Goal: Task Accomplishment & Management: Use online tool/utility

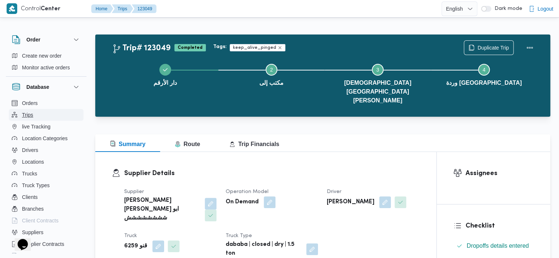
click at [36, 118] on button "Trips" at bounding box center [46, 115] width 75 height 12
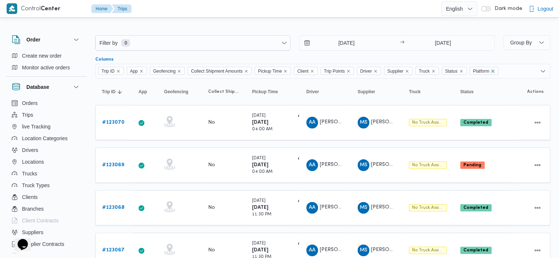
click at [494, 70] on icon "Remove Platform from selection in this group" at bounding box center [493, 71] width 4 height 4
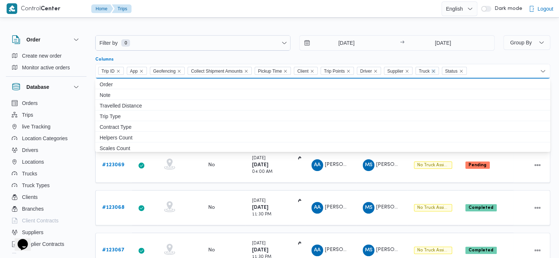
click at [436, 70] on icon "Remove Truck from selection in this group" at bounding box center [433, 71] width 4 height 4
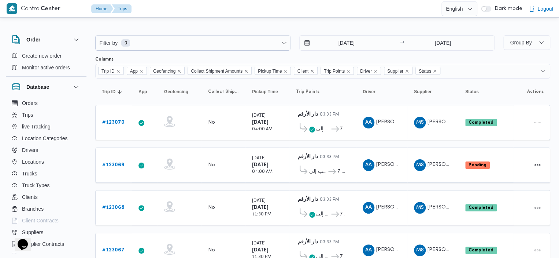
click at [512, 30] on div at bounding box center [322, 29] width 455 height 12
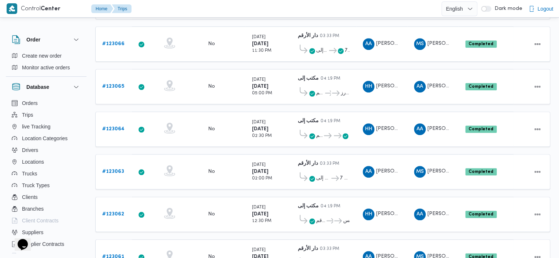
scroll to position [245, 0]
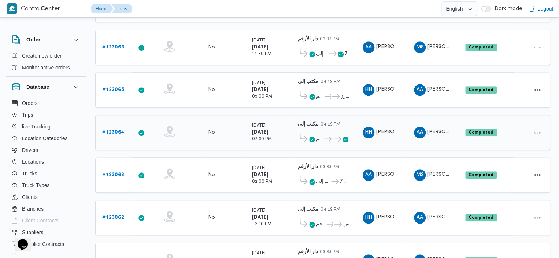
click at [317, 135] on span "دار الأرقم" at bounding box center [319, 139] width 7 height 9
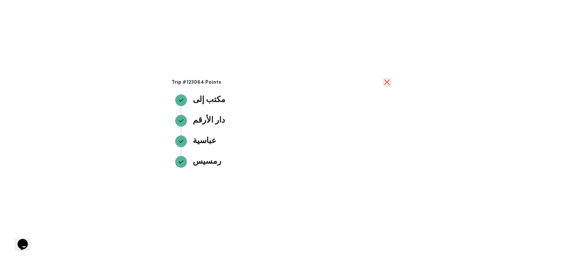
click at [387, 83] on button "close" at bounding box center [387, 82] width 9 height 9
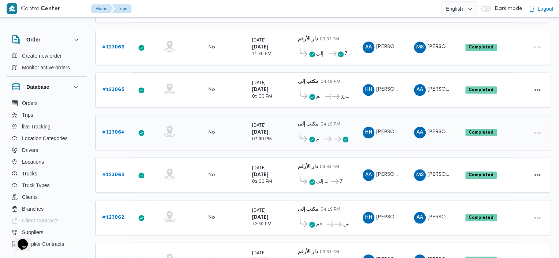
click at [119, 130] on b "# 123064" at bounding box center [113, 132] width 22 height 5
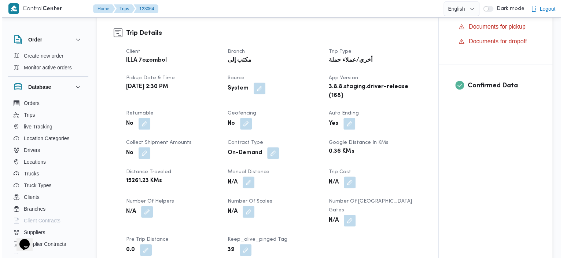
scroll to position [20, 0]
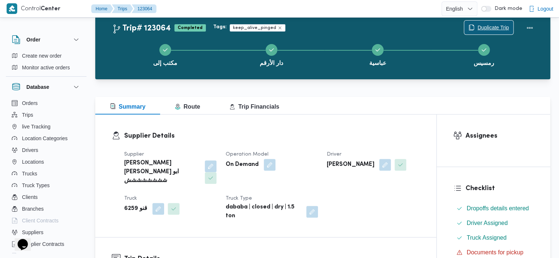
click at [497, 25] on span "Duplicate Trip" at bounding box center [494, 27] width 32 height 9
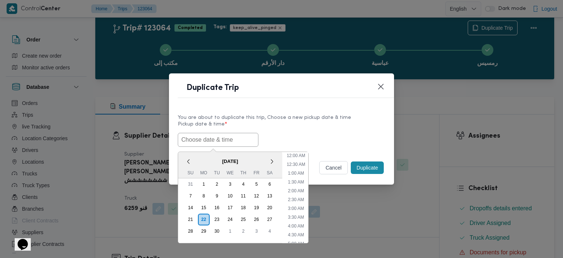
click at [244, 141] on input "text" at bounding box center [218, 140] width 81 height 14
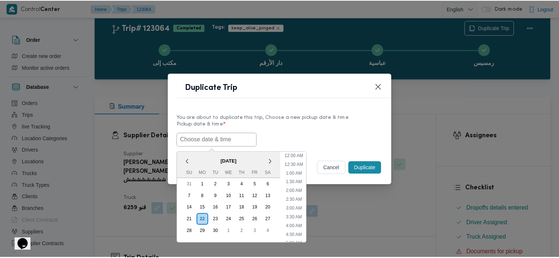
scroll to position [232, 0]
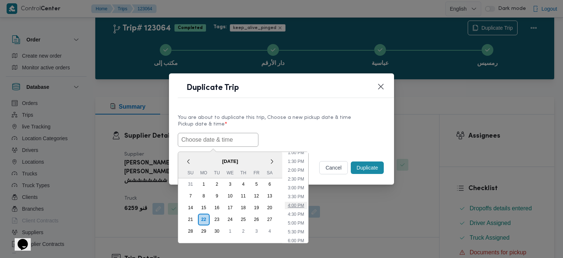
click at [295, 205] on li "4:00 PM" at bounding box center [296, 205] width 22 height 7
type input "[DATE] 4:00PM"
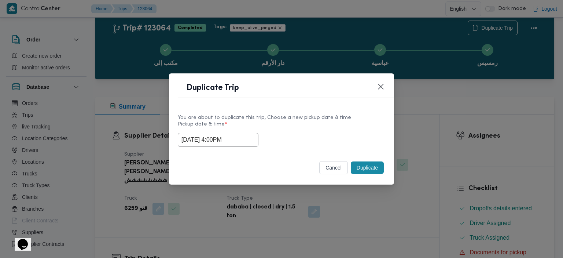
click at [360, 170] on button "Duplicate" at bounding box center [367, 167] width 33 height 12
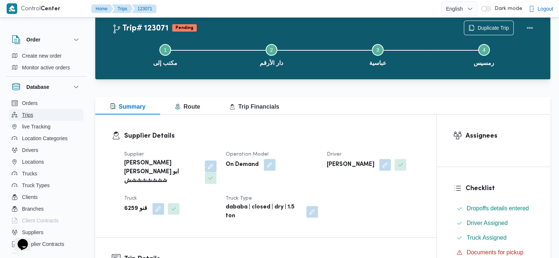
click at [16, 114] on icon "button" at bounding box center [14, 114] width 5 height 5
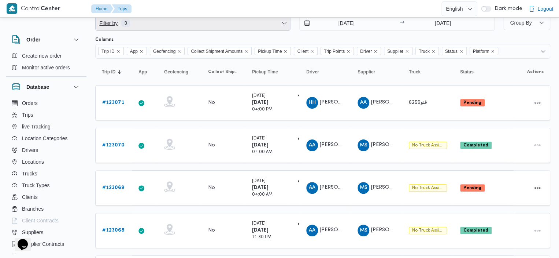
click at [269, 27] on span "Filter by 0" at bounding box center [193, 23] width 195 height 15
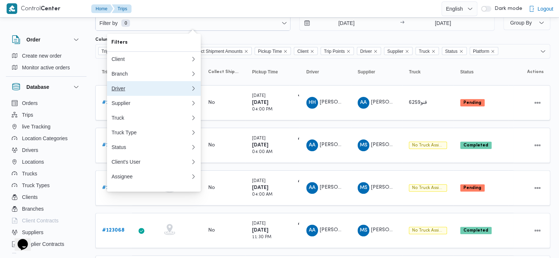
click at [169, 90] on div "Driver" at bounding box center [150, 88] width 79 height 6
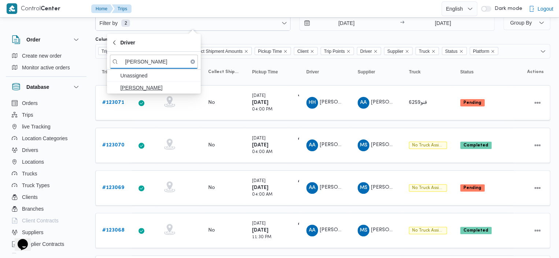
type input "[PERSON_NAME]"
click at [140, 88] on span "[PERSON_NAME]" at bounding box center [158, 87] width 76 height 9
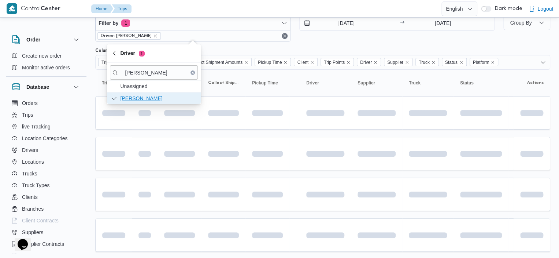
scroll to position [0, 0]
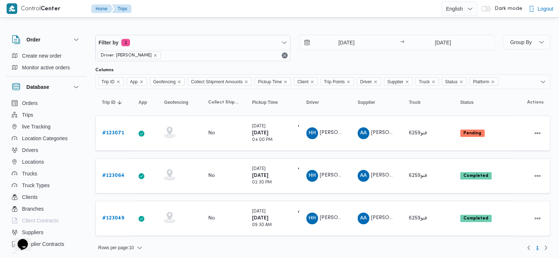
click at [494, 81] on icon "Remove Platform from selection in this group" at bounding box center [493, 82] width 4 height 4
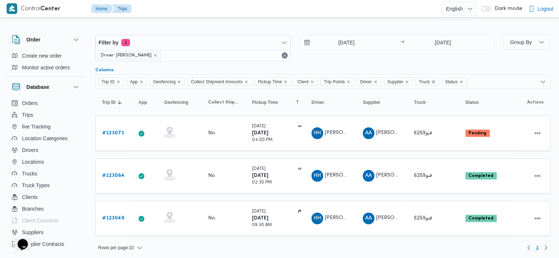
click at [435, 81] on icon "Remove Truck from selection in this group" at bounding box center [433, 82] width 4 height 4
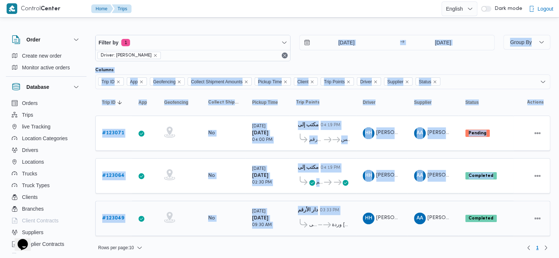
drag, startPoint x: 356, startPoint y: 55, endPoint x: 321, endPoint y: 216, distance: 164.4
click at [321, 216] on div "Filter by 1 Driver: [PERSON_NAME] [DATE] → [DATE] Group By Columns Trip ID App …" at bounding box center [322, 137] width 455 height 229
click at [321, 218] on span "مكتب إلى ... وردة [GEOGRAPHIC_DATA]" at bounding box center [323, 224] width 54 height 12
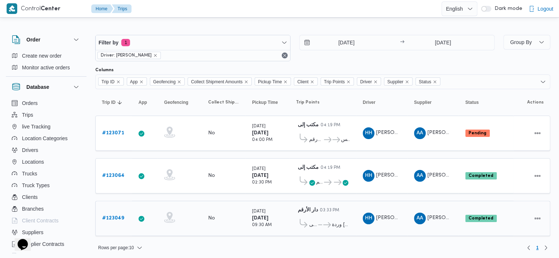
click at [317, 222] on span "مكتب إلى" at bounding box center [313, 224] width 8 height 9
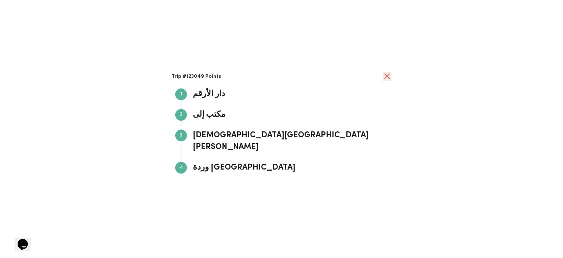
click at [387, 81] on button "close" at bounding box center [387, 76] width 9 height 9
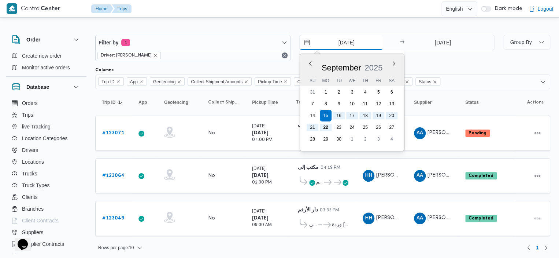
click at [306, 45] on input "[DATE]" at bounding box center [341, 42] width 83 height 15
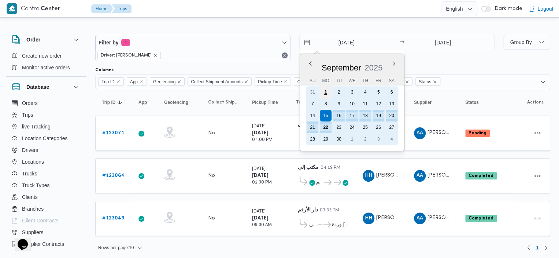
click at [327, 89] on div "1" at bounding box center [326, 92] width 14 height 14
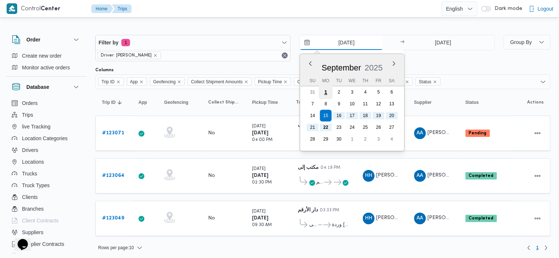
type input "[DATE]"
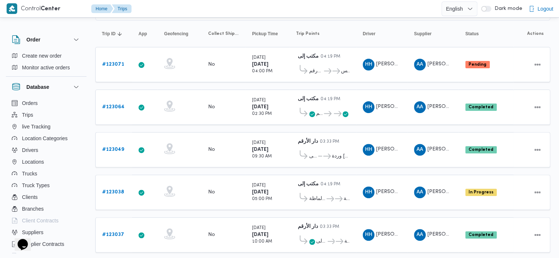
scroll to position [84, 0]
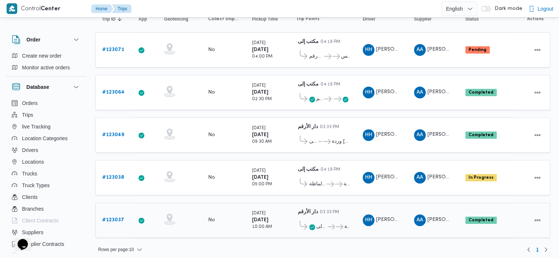
click at [320, 222] on span "مكتب إلى" at bounding box center [321, 226] width 10 height 9
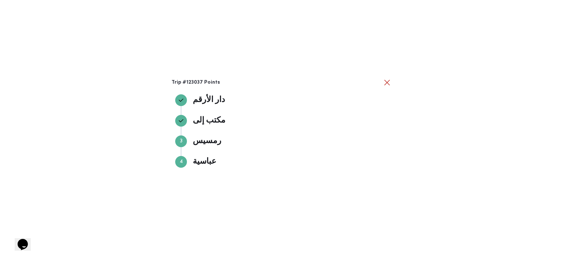
click at [381, 80] on h3 "Trip #123037 Points" at bounding box center [277, 83] width 211 height 6
click at [386, 80] on button "close" at bounding box center [387, 82] width 9 height 9
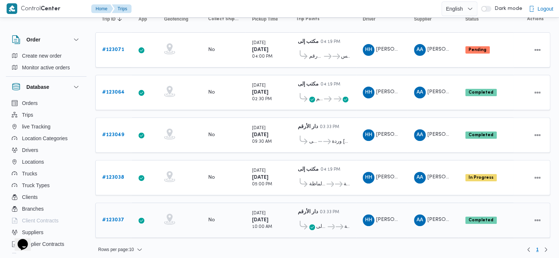
click at [114, 217] on b "# 123037" at bounding box center [113, 219] width 22 height 5
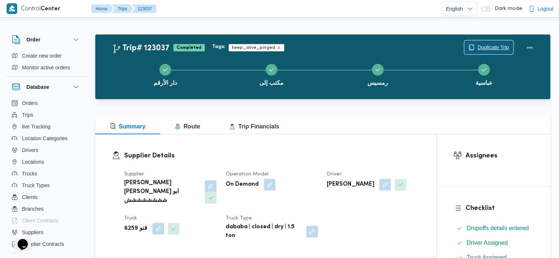
click at [487, 44] on span "Duplicate Trip" at bounding box center [494, 47] width 32 height 9
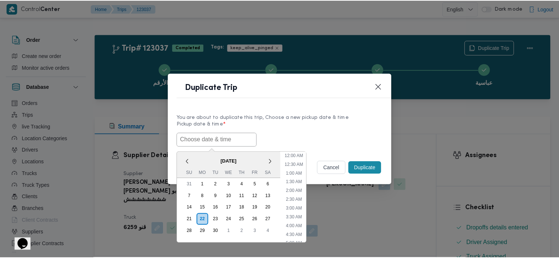
scroll to position [232, 0]
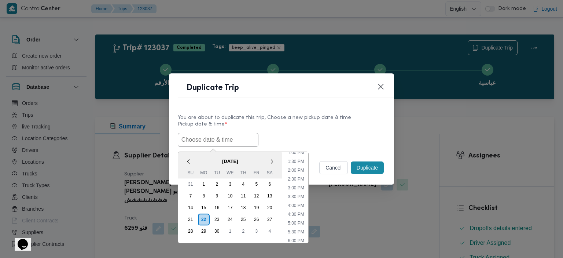
click at [226, 136] on input "text" at bounding box center [218, 140] width 81 height 14
click at [298, 204] on li "4:00 PM" at bounding box center [296, 205] width 22 height 7
type input "[DATE] 4:00PM"
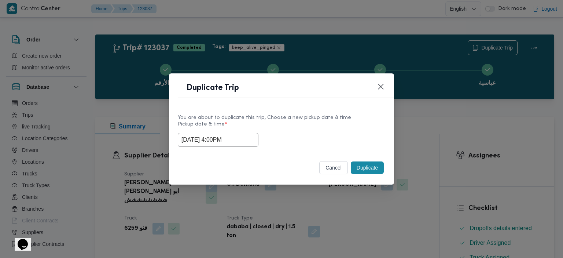
click at [365, 166] on button "Duplicate" at bounding box center [367, 167] width 33 height 12
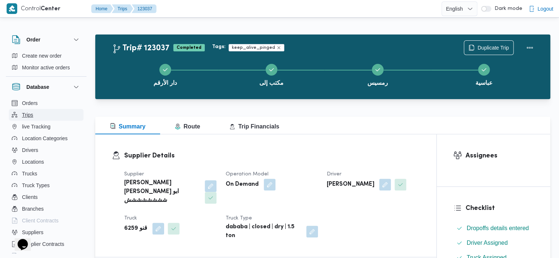
click at [43, 114] on button "Trips" at bounding box center [46, 115] width 75 height 12
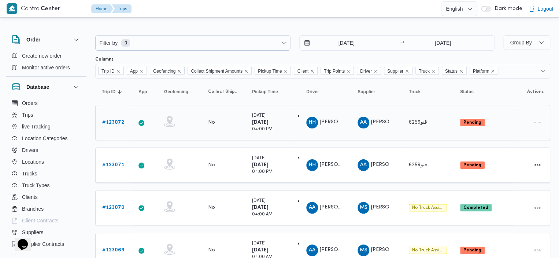
click at [108, 120] on b "# 123072" at bounding box center [113, 122] width 22 height 5
